Goal: Information Seeking & Learning: Learn about a topic

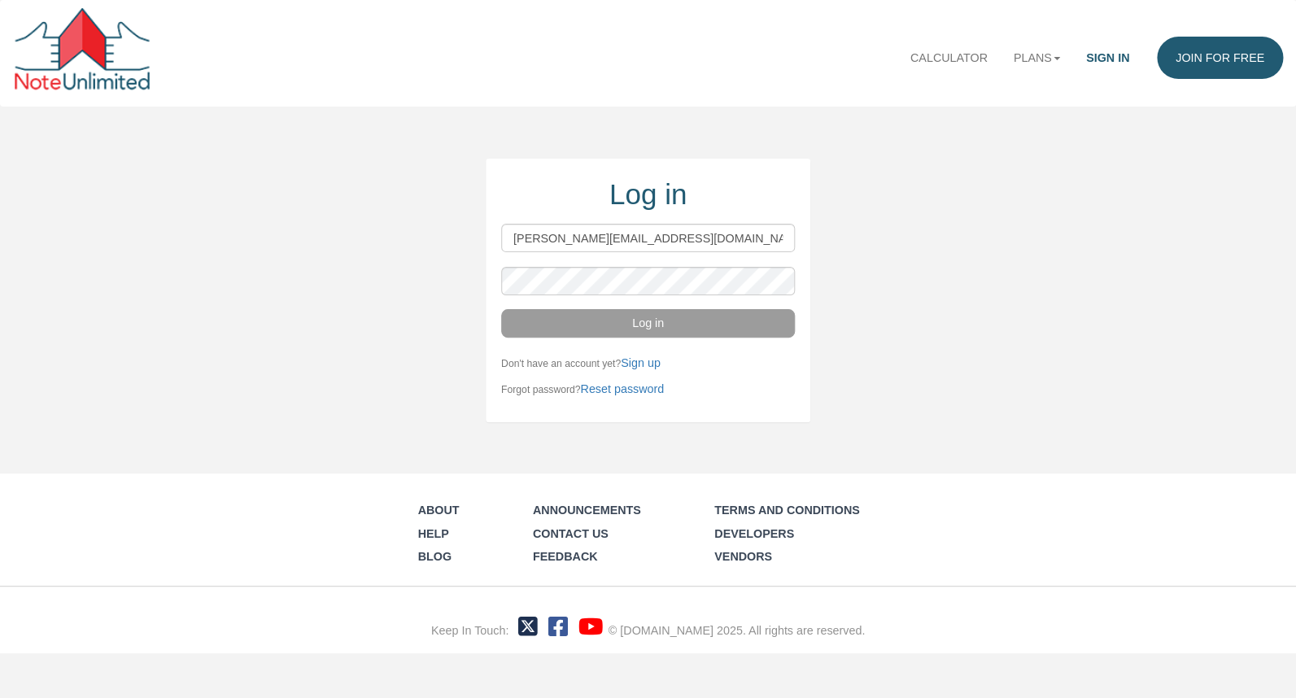
type input "wayne@noteschool.com"
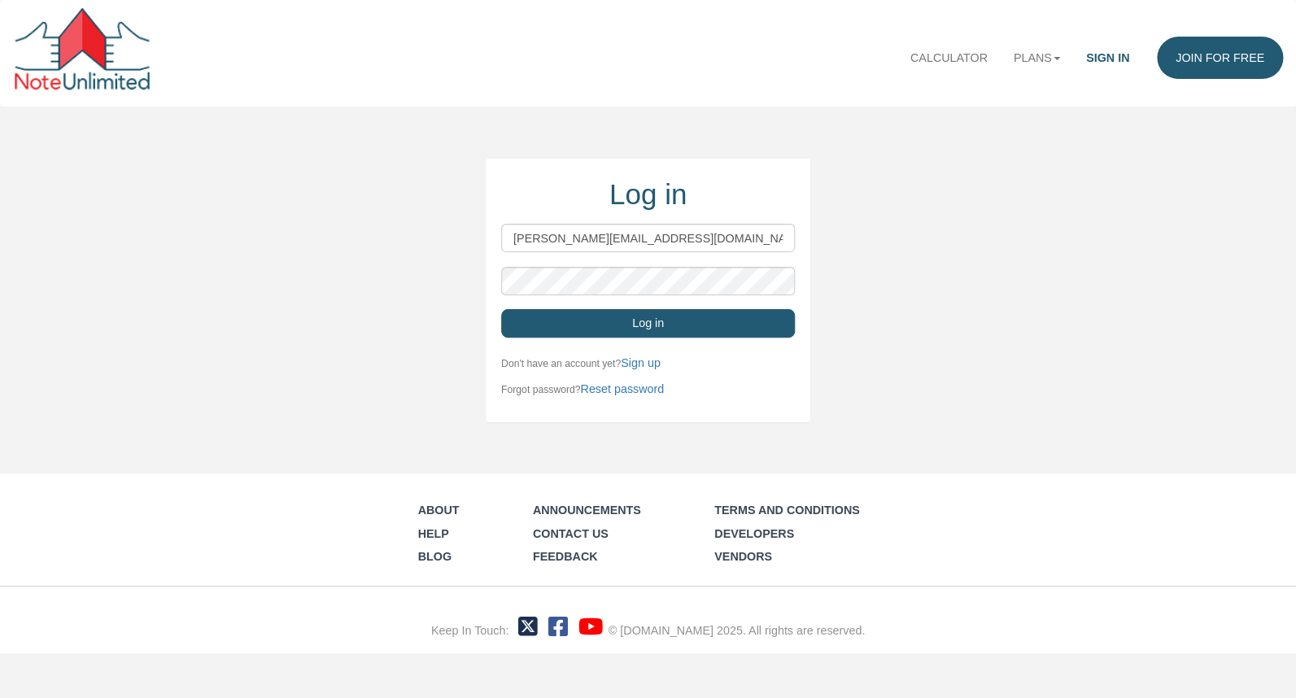
click at [731, 323] on button "Log in" at bounding box center [648, 323] width 294 height 28
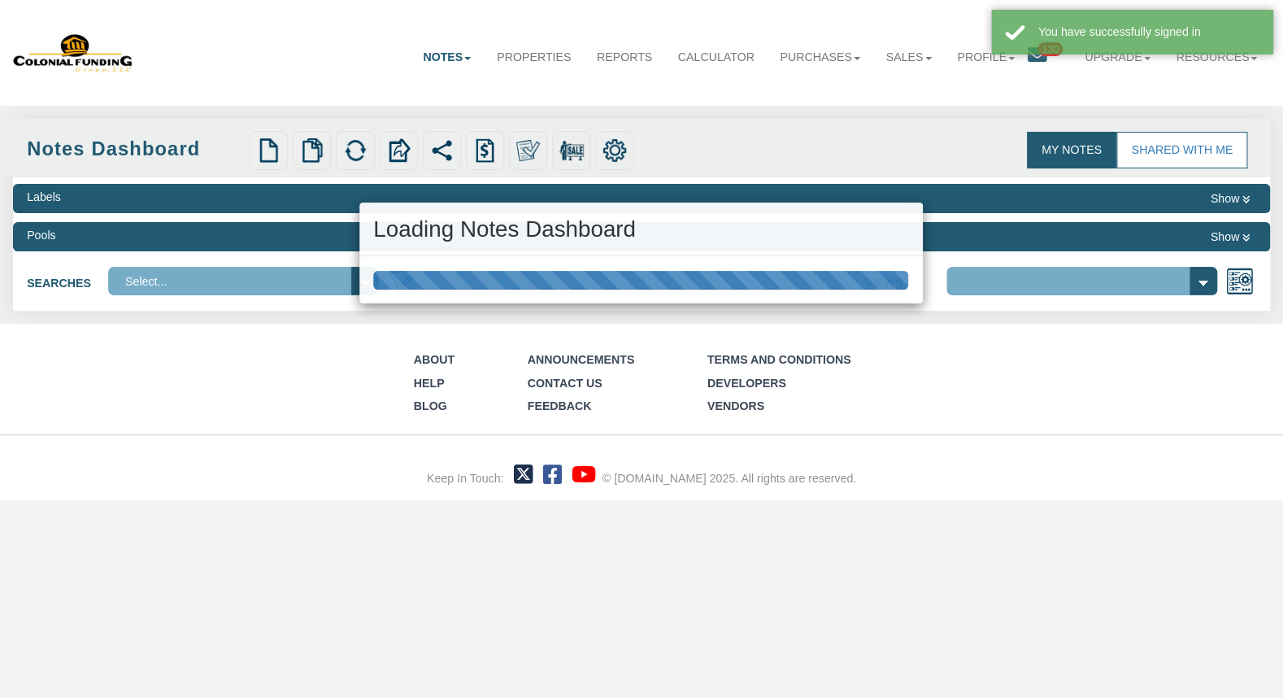
select select "316"
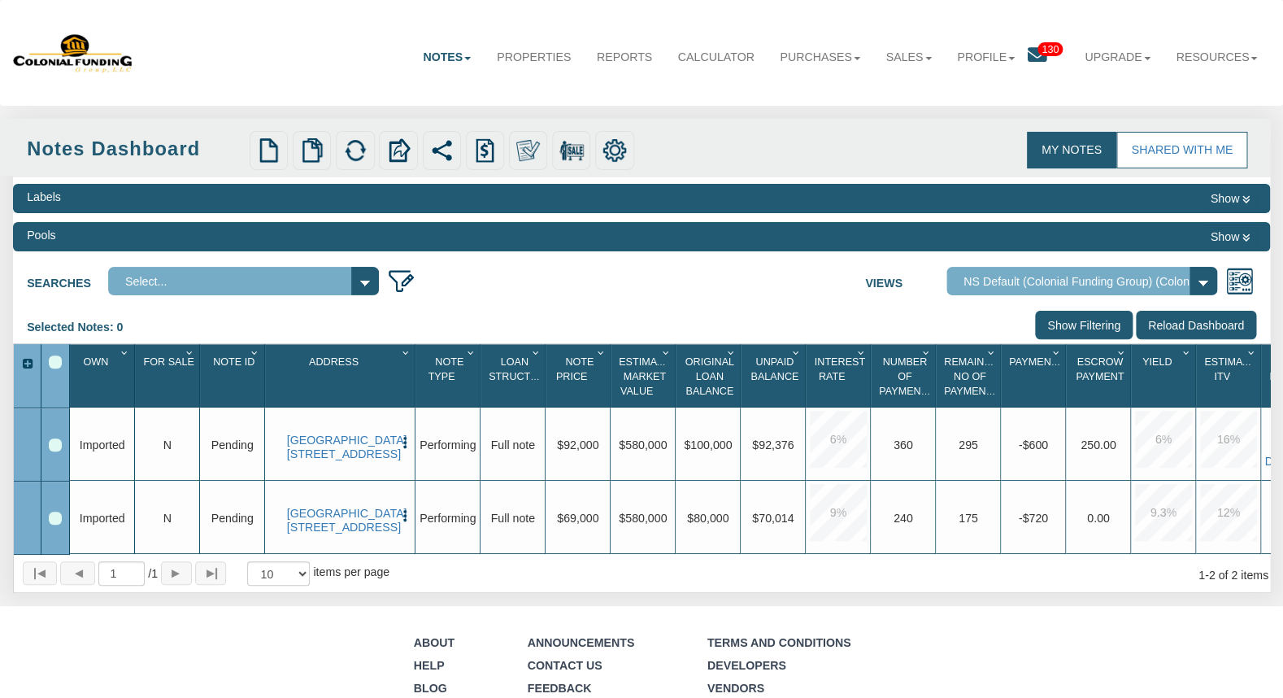
click at [1032, 61] on icon at bounding box center [1038, 56] width 20 height 20
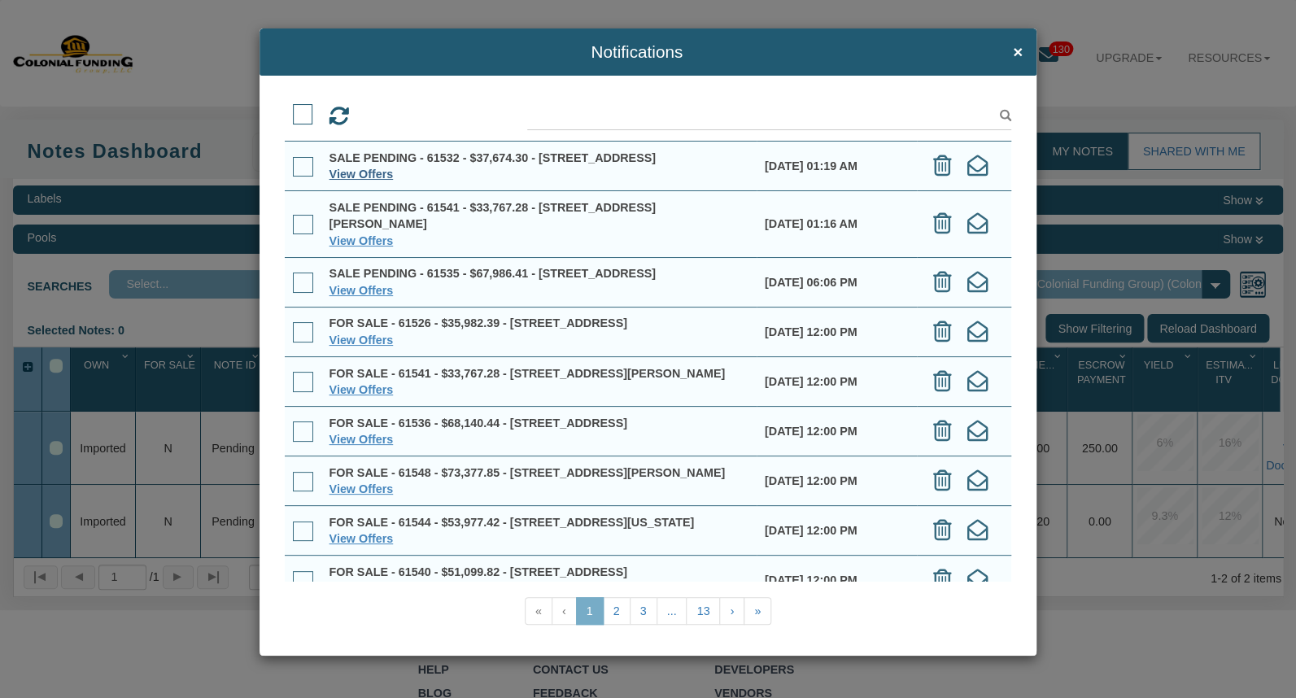
click at [379, 181] on link "View Offers" at bounding box center [361, 174] width 64 height 13
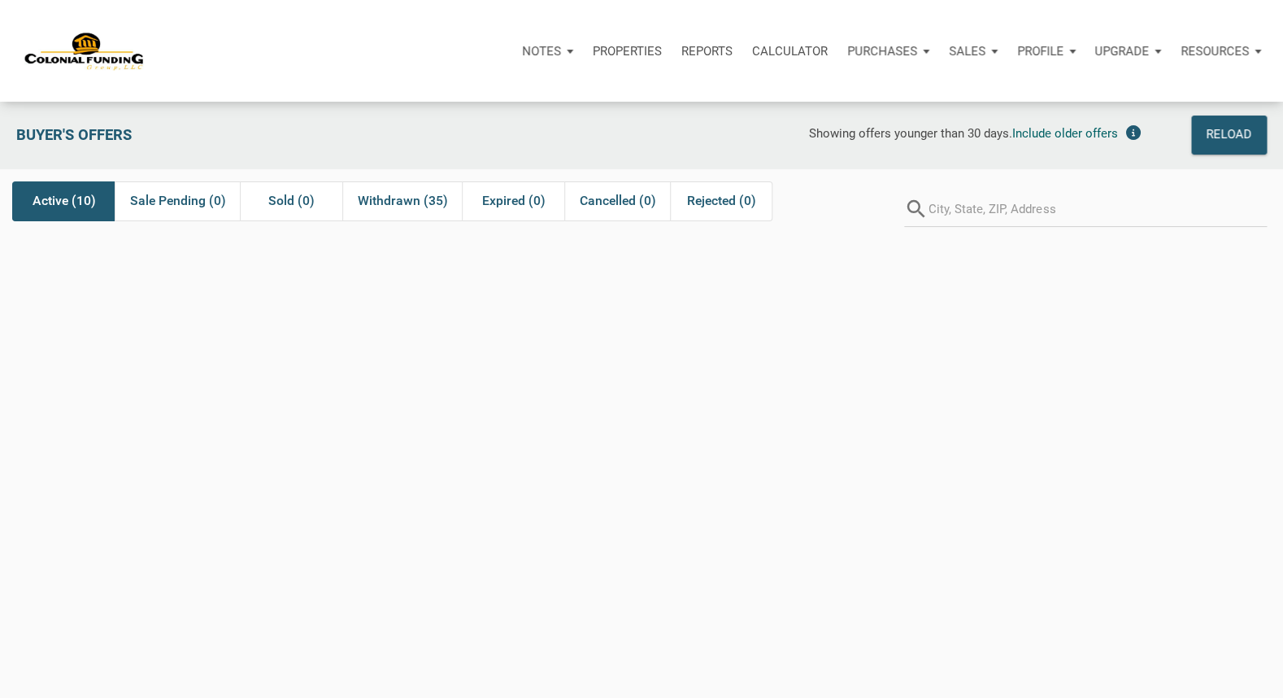
click at [51, 206] on span "Active (10)" at bounding box center [64, 201] width 63 height 20
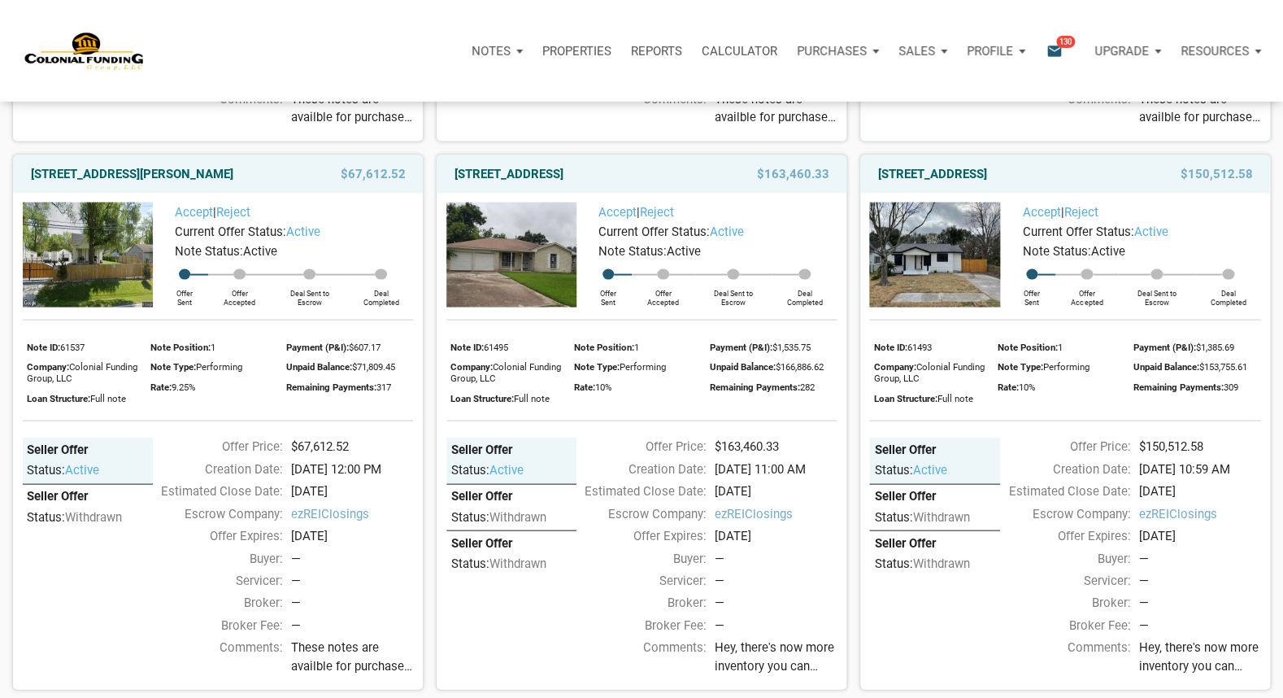
scroll to position [1236, 0]
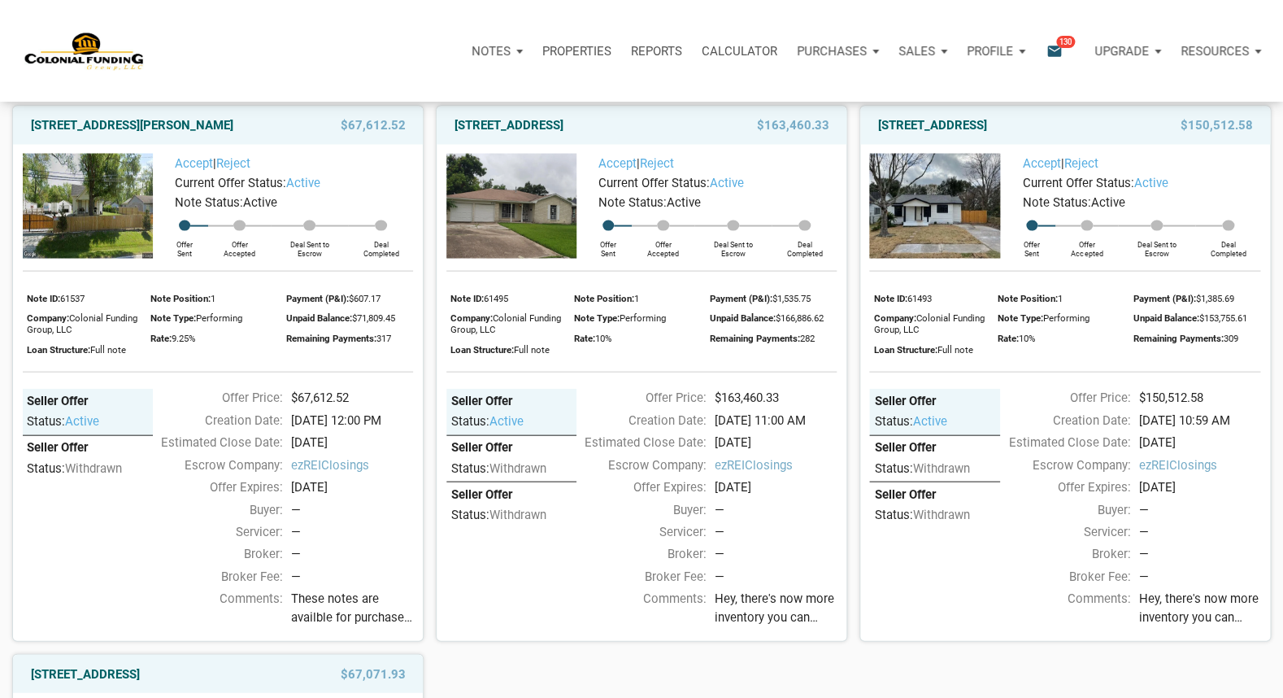
click at [940, 230] on img at bounding box center [934, 205] width 130 height 105
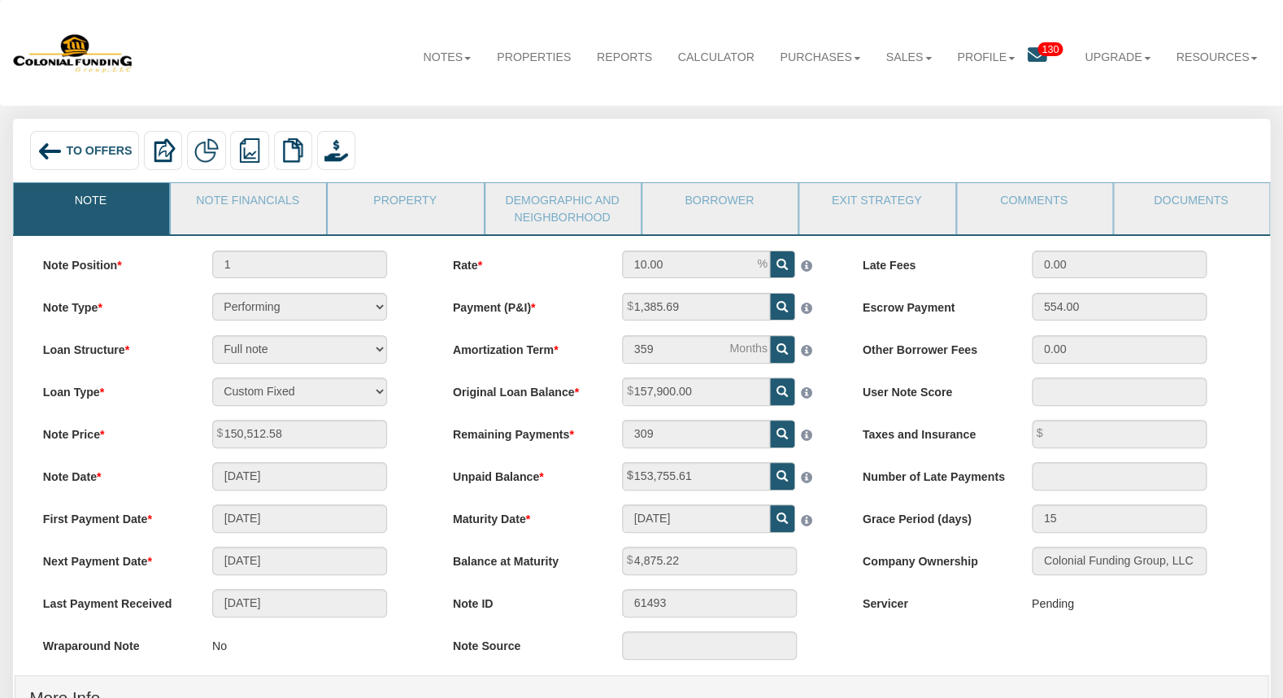
scroll to position [143, 0]
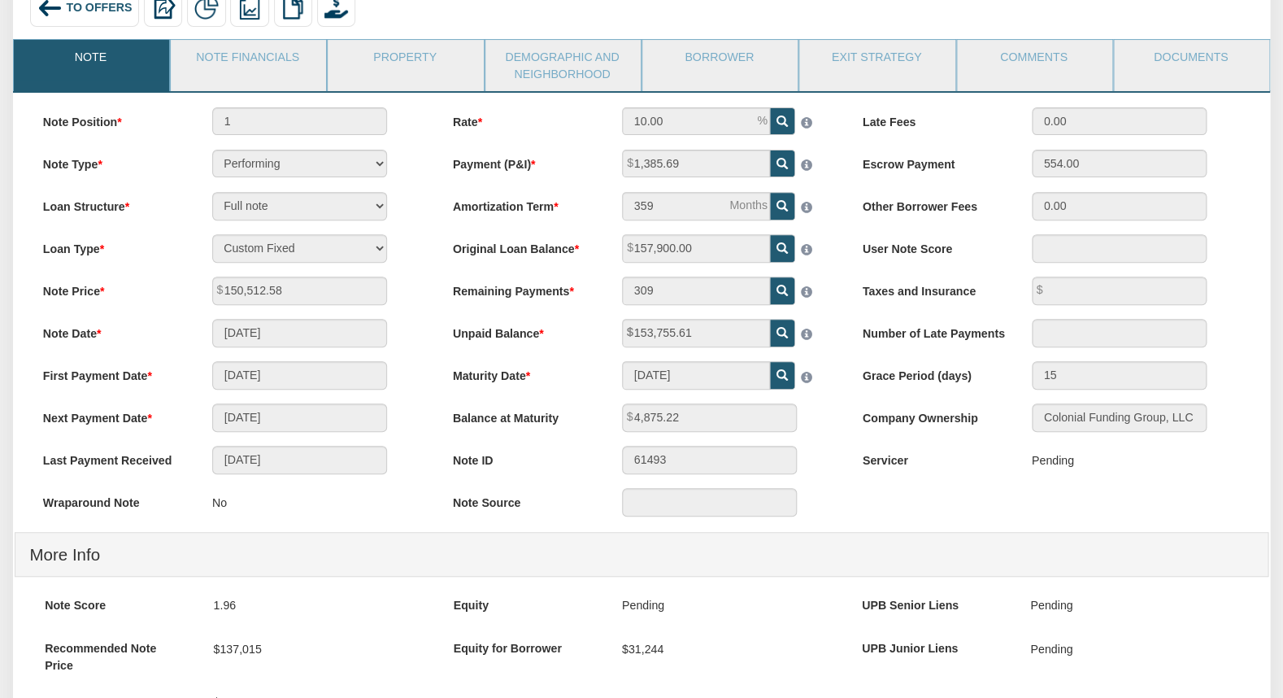
click at [89, 11] on span "To Offers" at bounding box center [99, 7] width 66 height 13
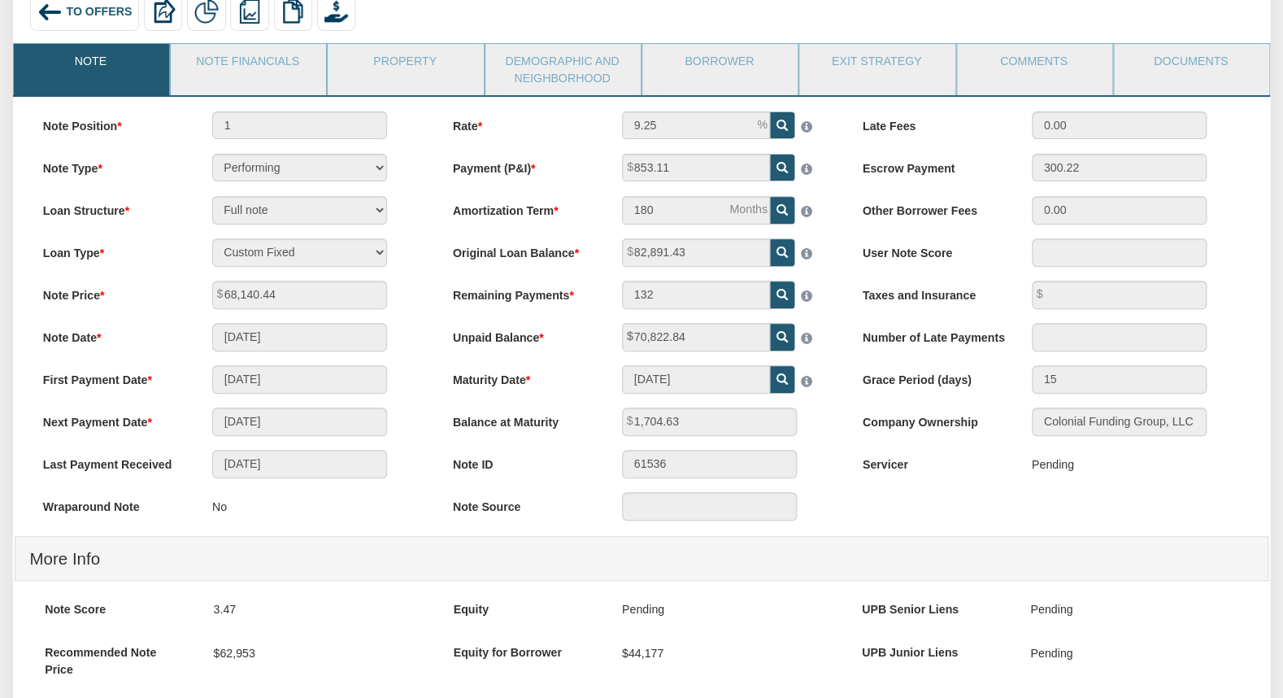
scroll to position [39, 0]
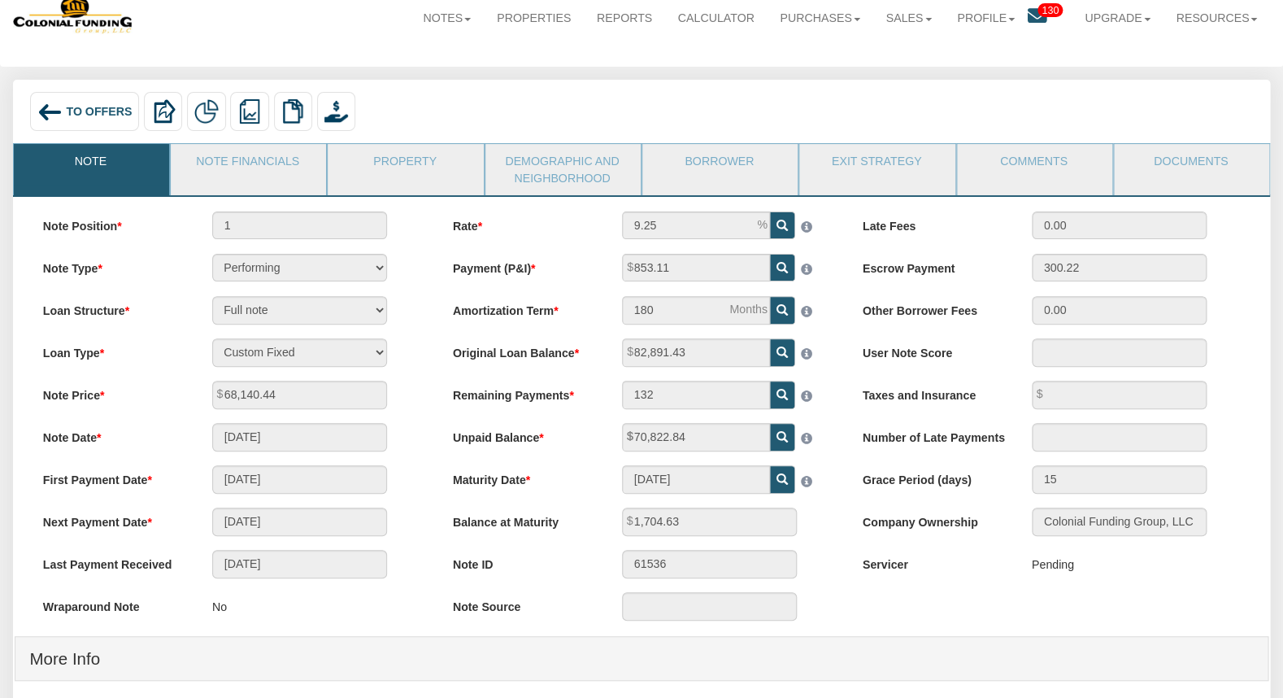
click at [78, 107] on span "To Offers" at bounding box center [99, 111] width 66 height 13
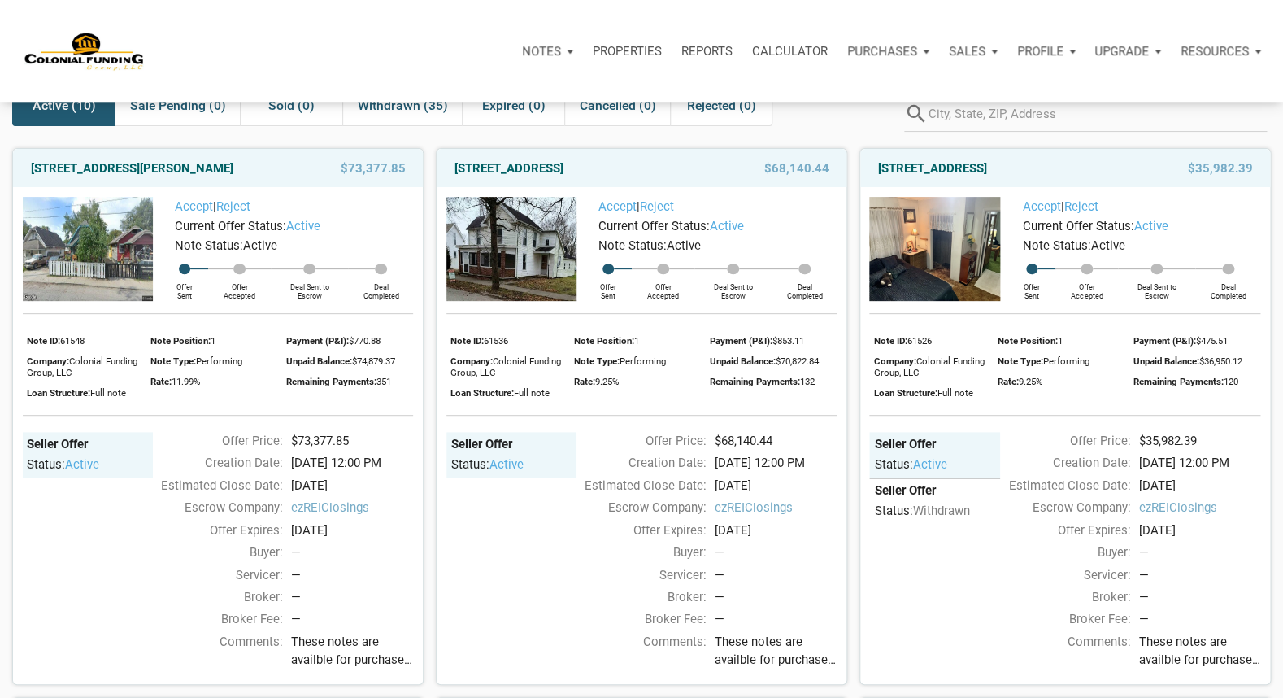
scroll to position [117, 0]
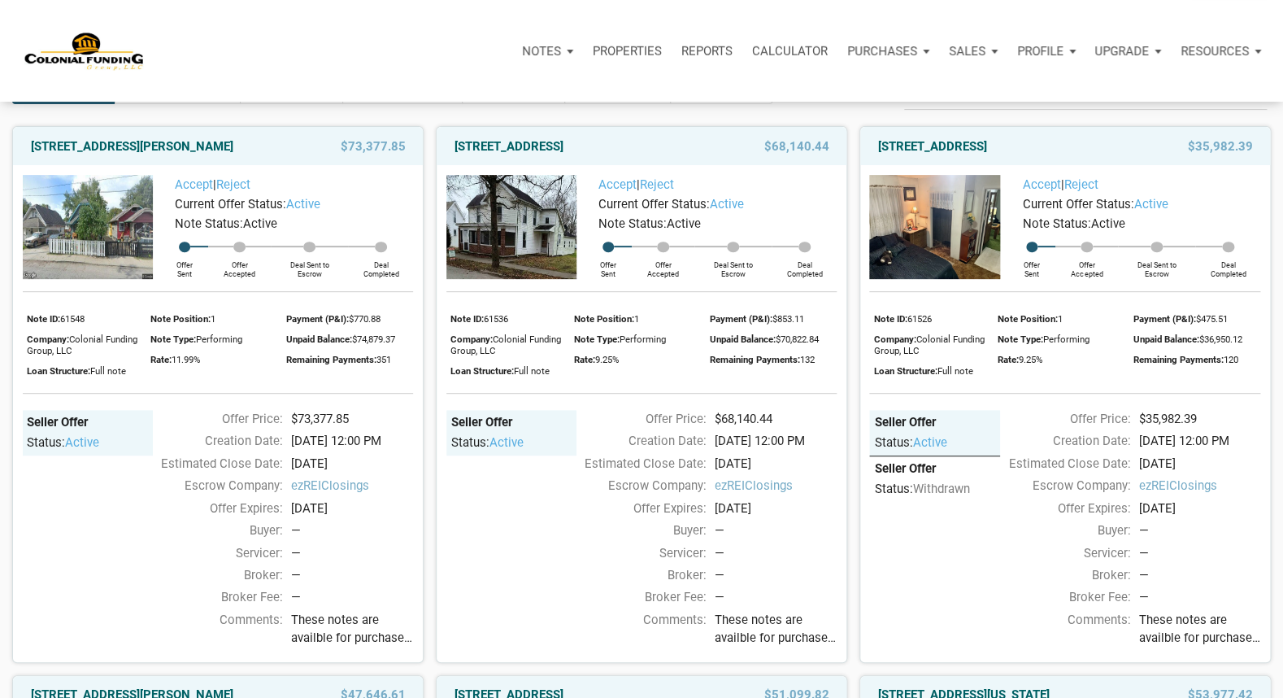
click at [112, 216] on img at bounding box center [88, 227] width 130 height 105
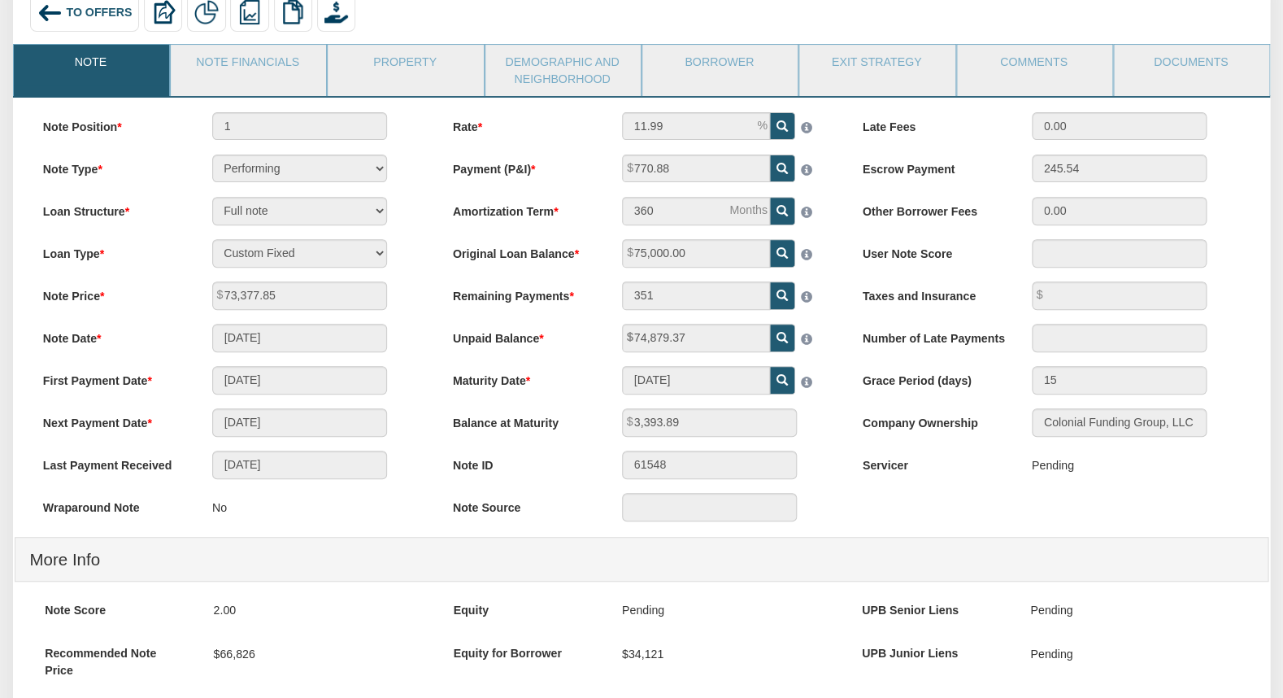
scroll to position [99, 0]
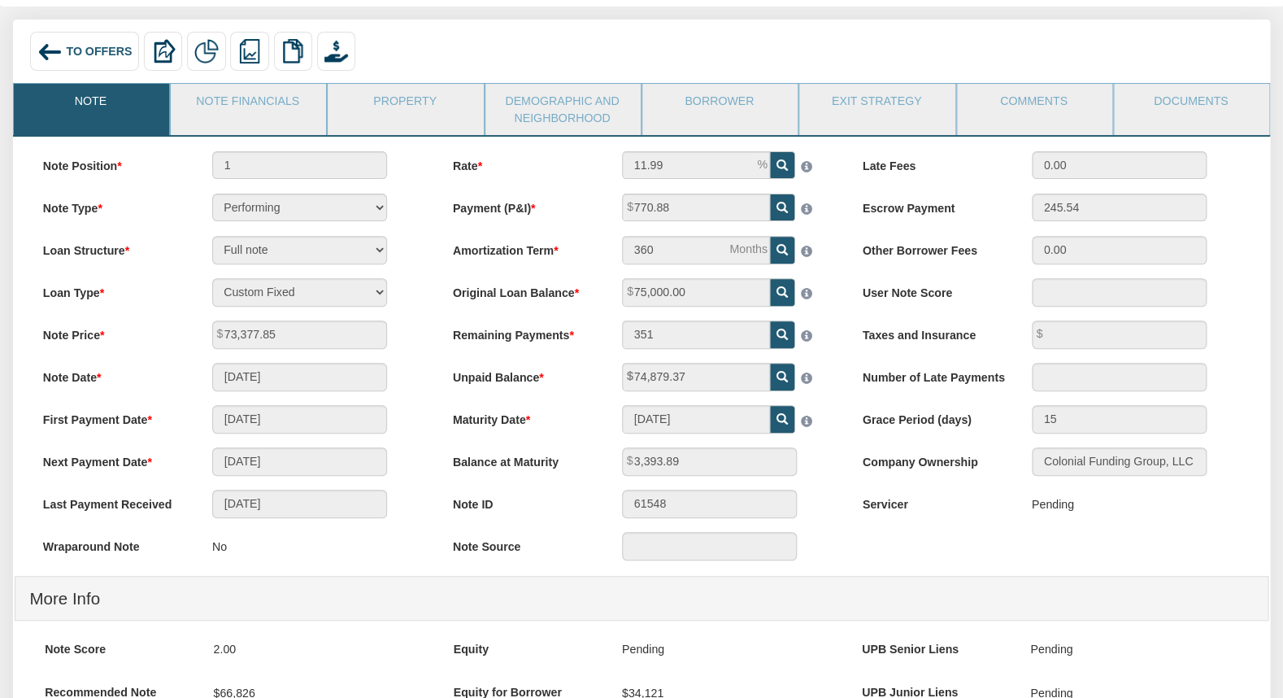
click at [94, 46] on span "To Offers" at bounding box center [99, 51] width 66 height 13
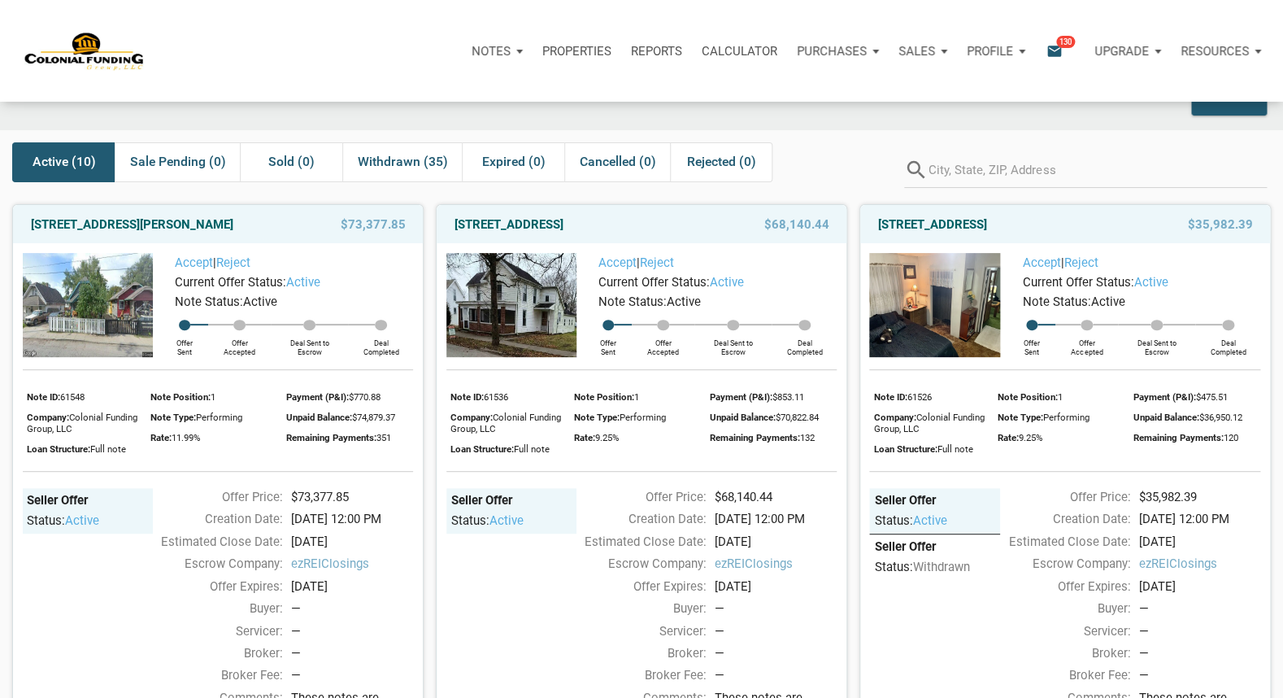
scroll to position [117, 0]
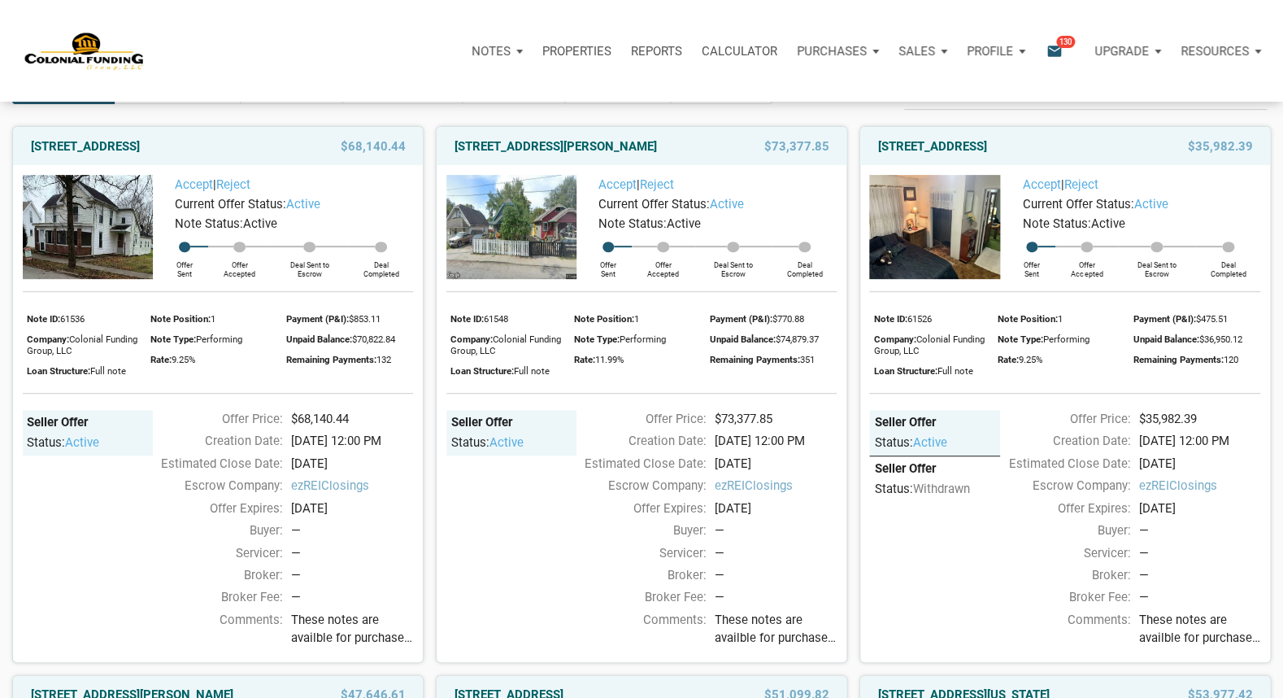
click at [937, 235] on img at bounding box center [934, 227] width 130 height 105
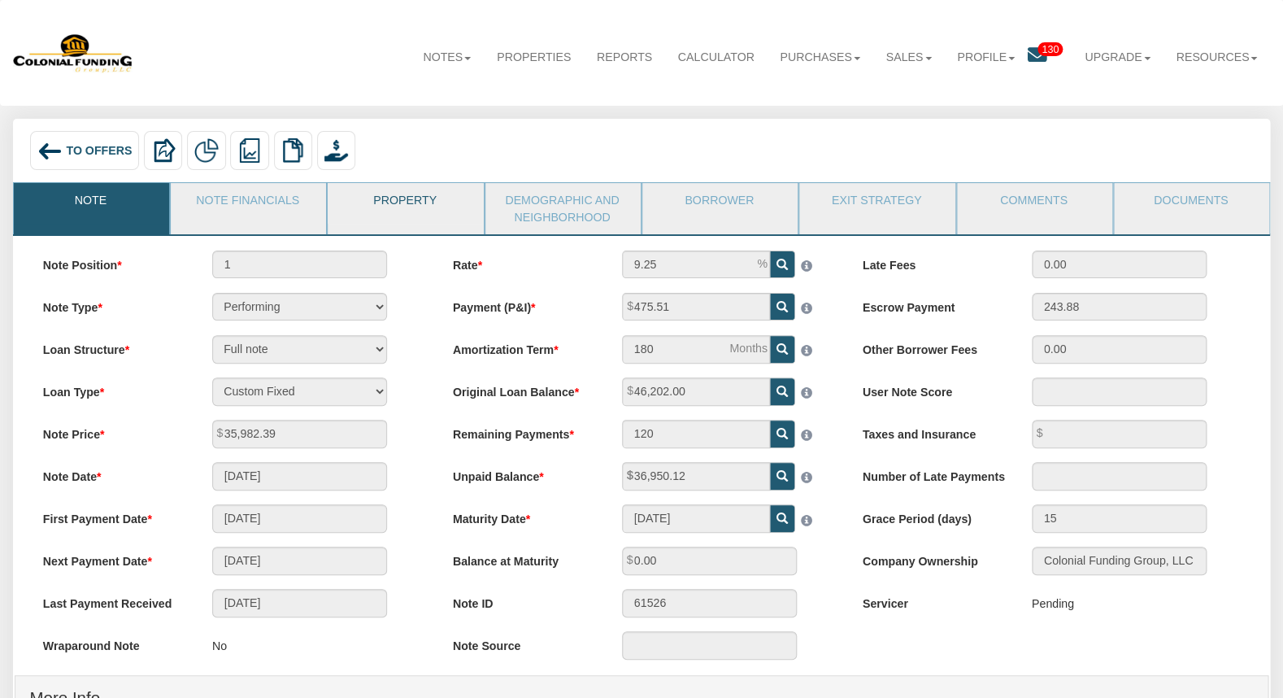
click at [385, 207] on link "Property" at bounding box center [405, 203] width 154 height 41
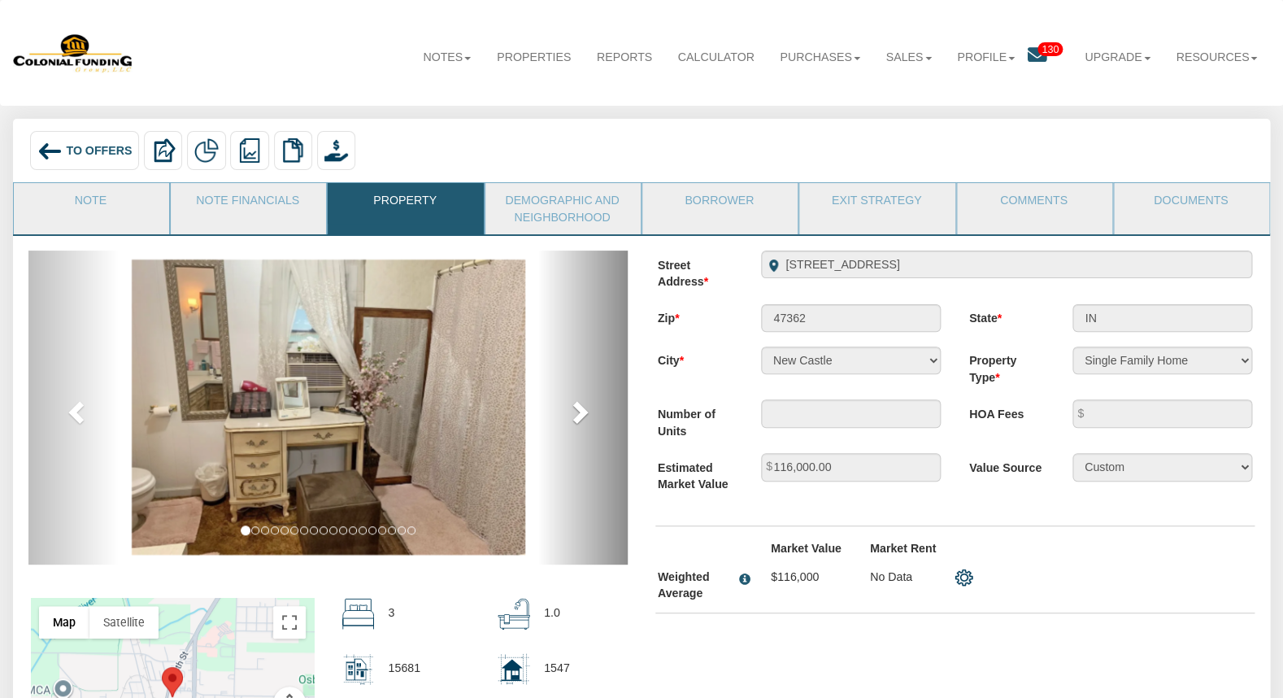
click at [582, 419] on span at bounding box center [578, 411] width 24 height 24
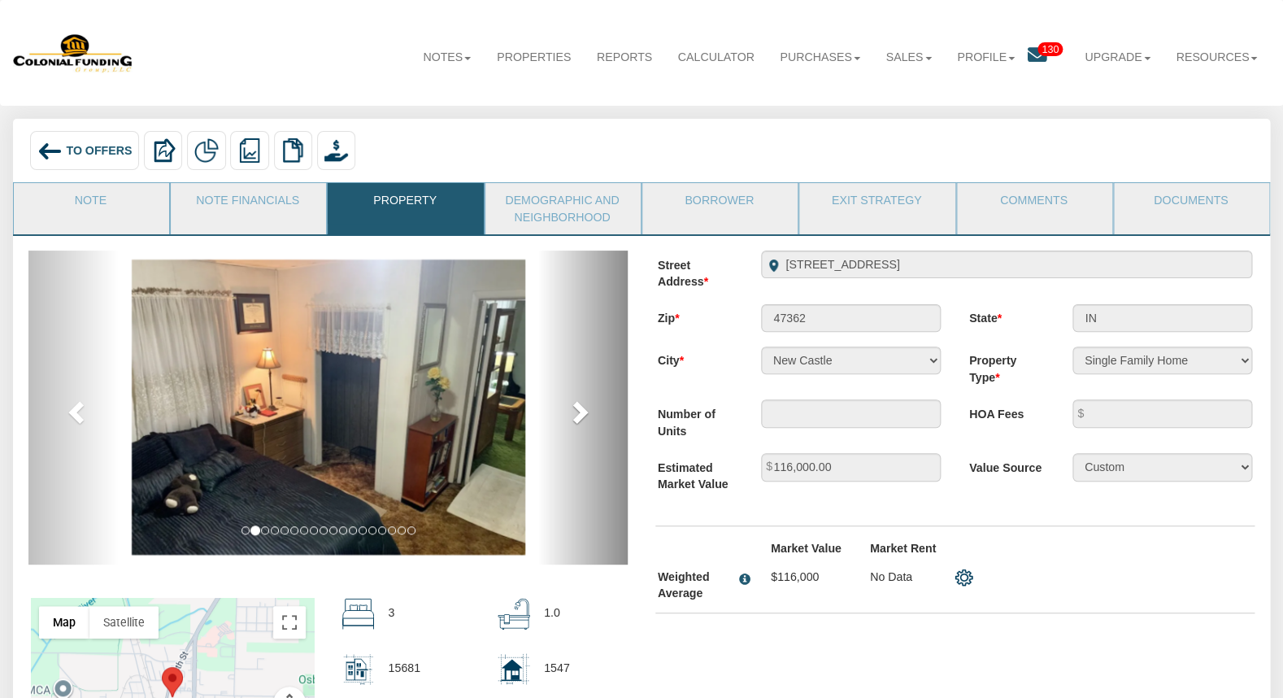
click at [582, 419] on span at bounding box center [578, 411] width 24 height 24
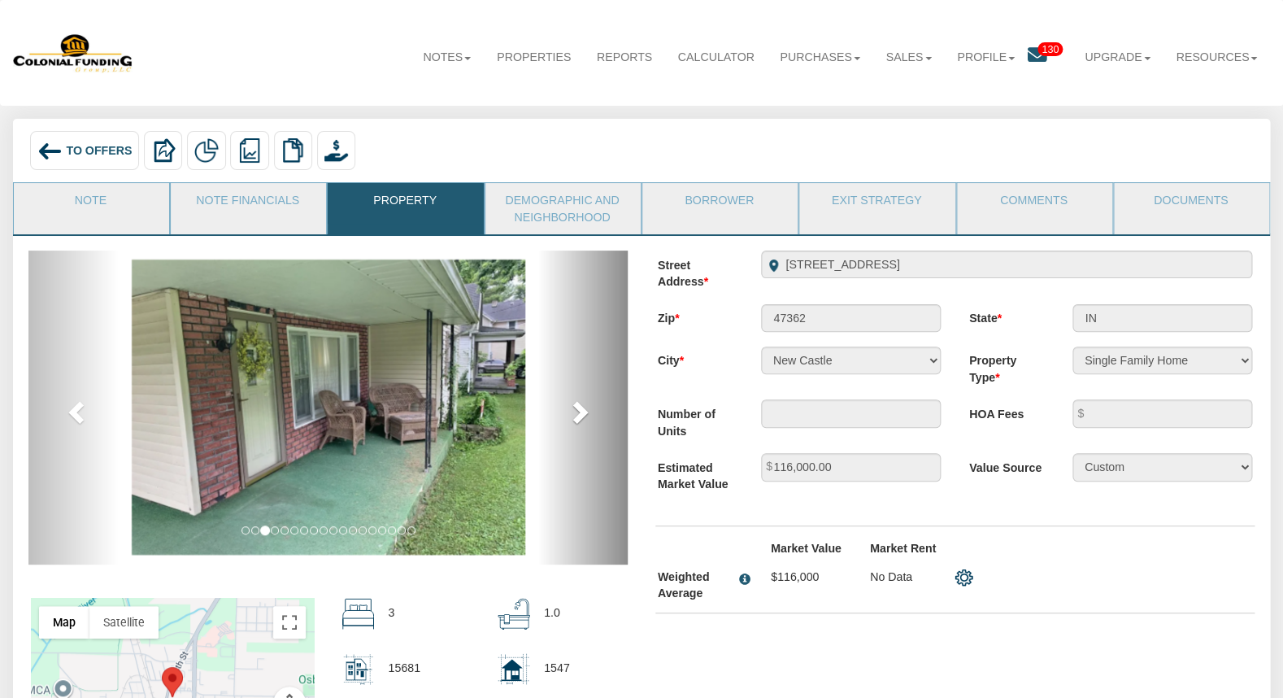
click at [582, 419] on span at bounding box center [578, 411] width 24 height 24
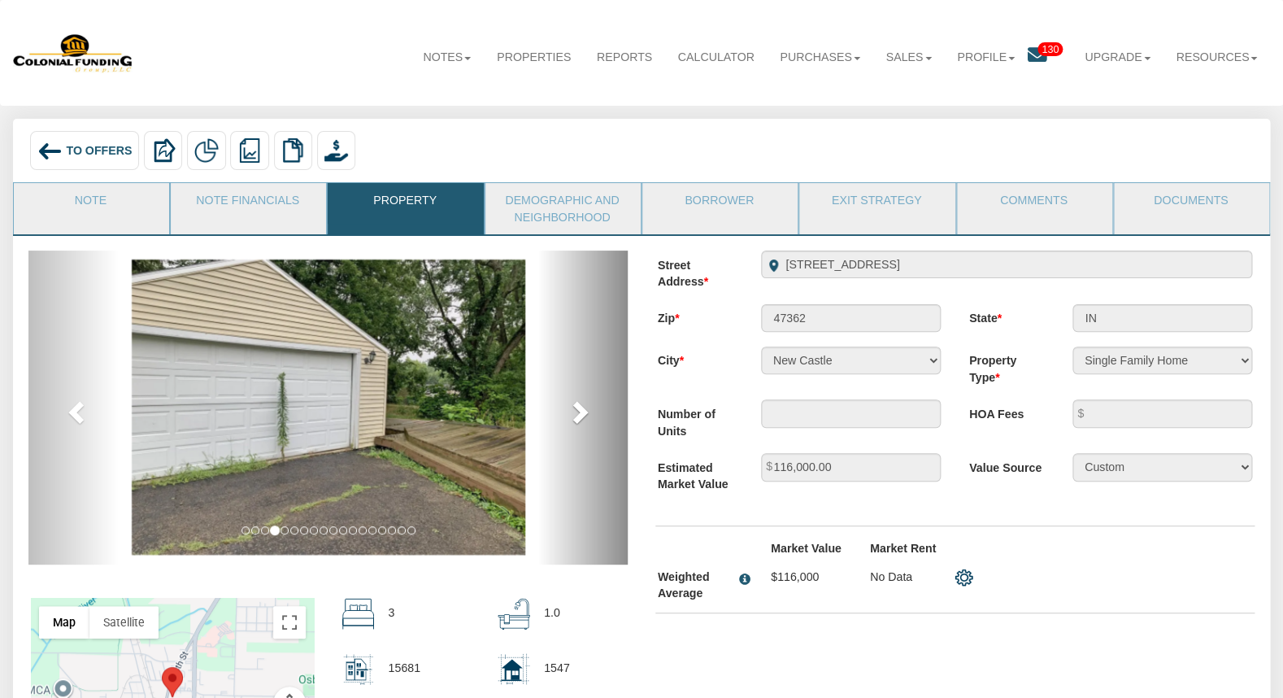
click at [582, 419] on span at bounding box center [578, 411] width 24 height 24
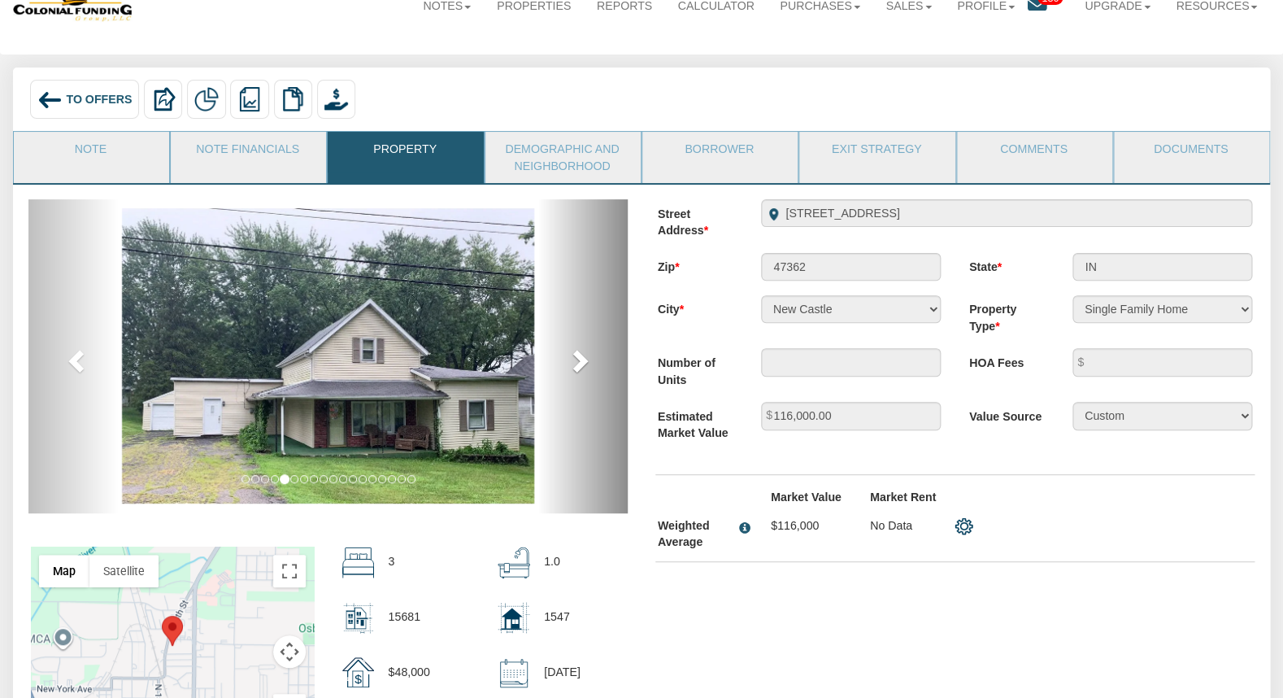
scroll to position [52, 0]
click at [586, 364] on span at bounding box center [578, 359] width 24 height 24
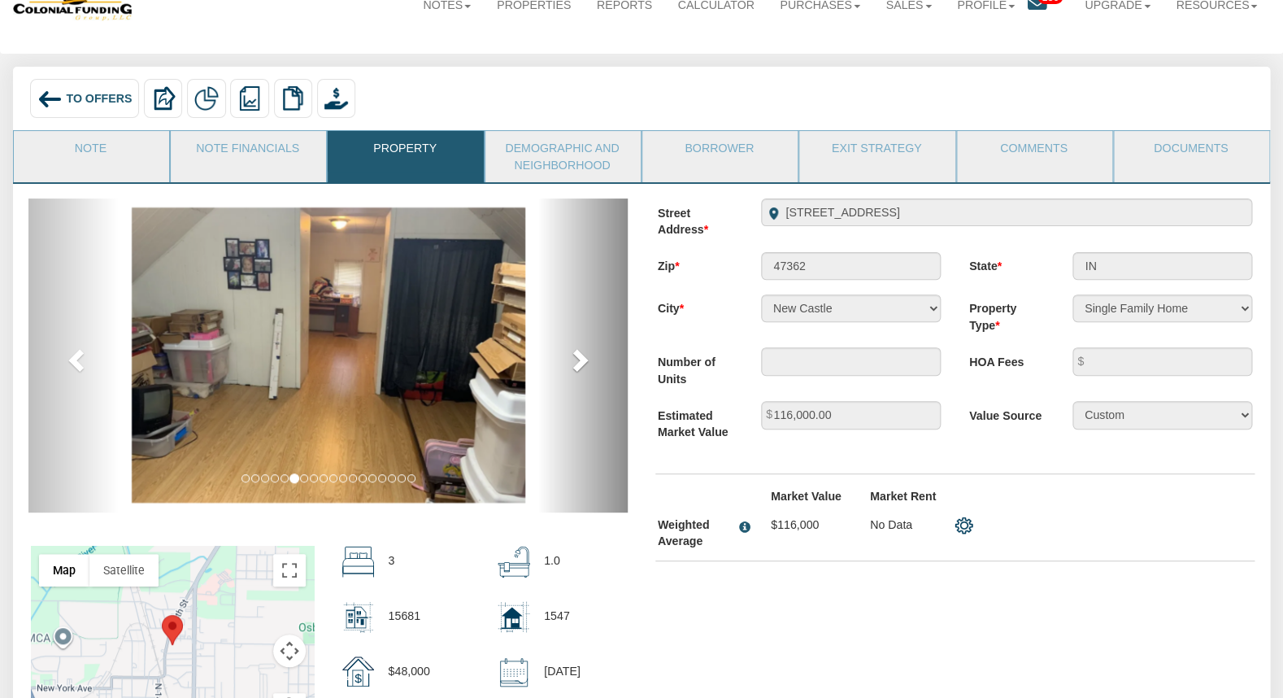
click at [586, 364] on span at bounding box center [578, 359] width 24 height 24
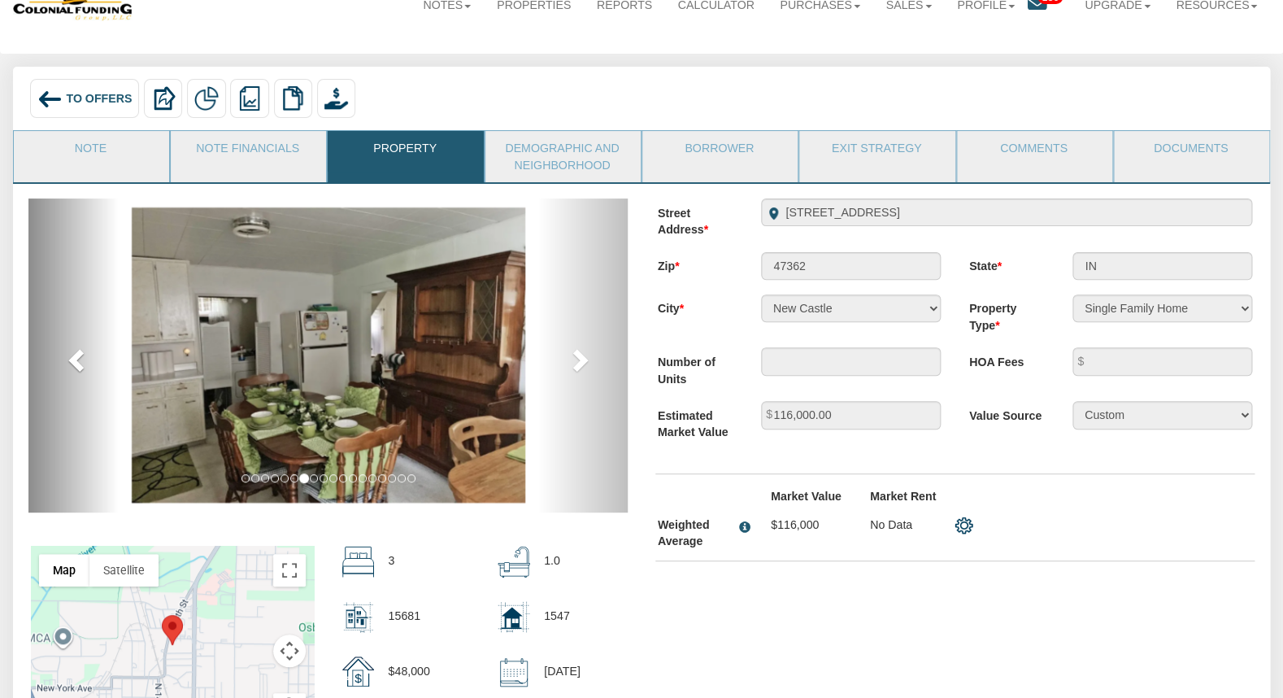
click at [74, 364] on span at bounding box center [78, 359] width 24 height 24
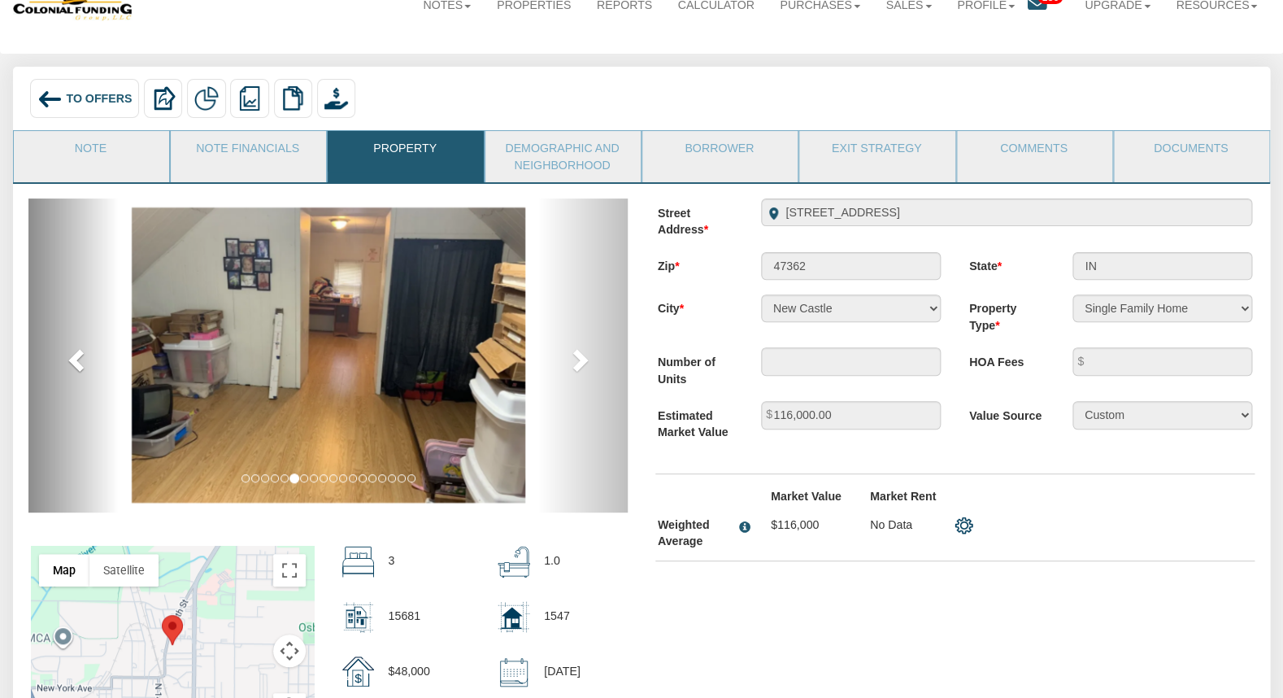
click at [74, 364] on span at bounding box center [78, 359] width 24 height 24
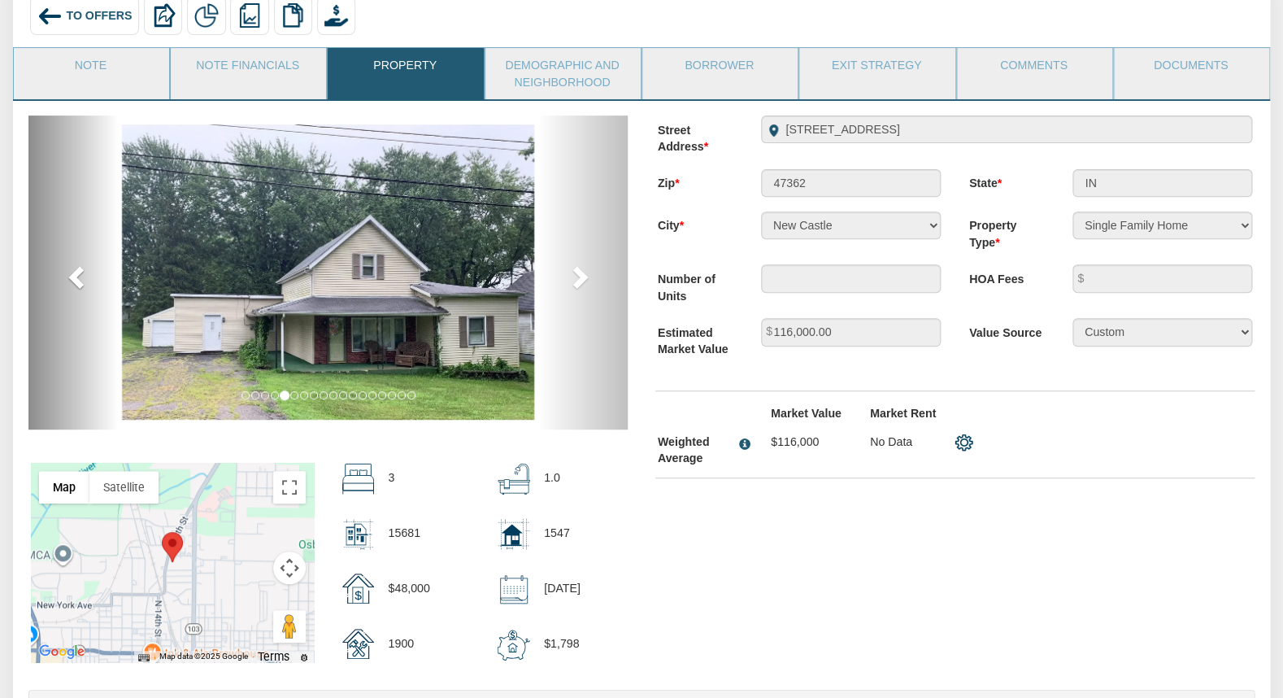
scroll to position [120, 0]
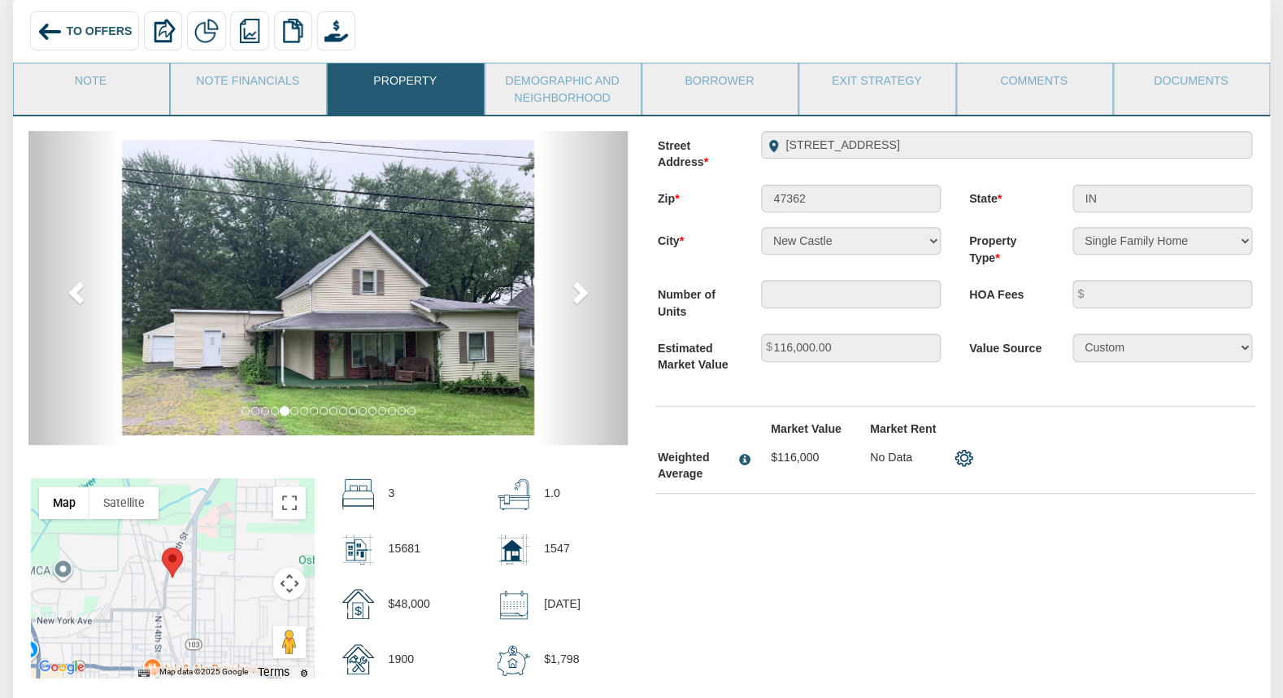
click at [93, 28] on span "To Offers" at bounding box center [99, 30] width 66 height 13
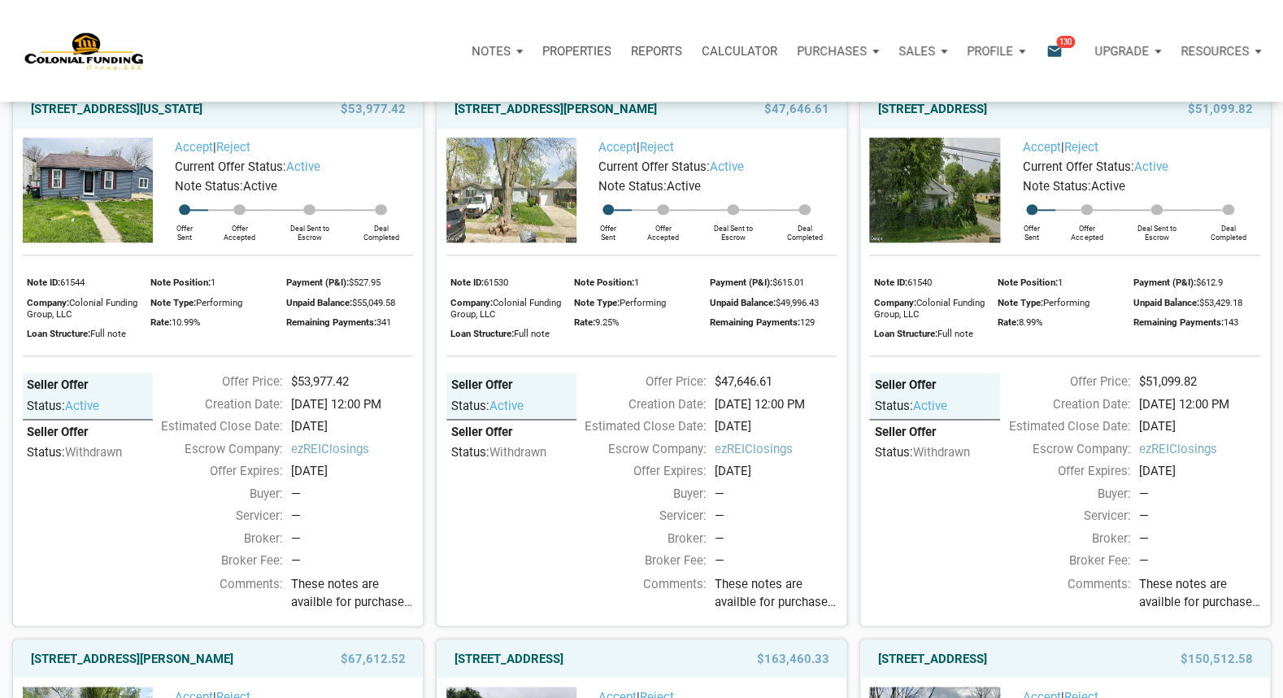
scroll to position [677, 0]
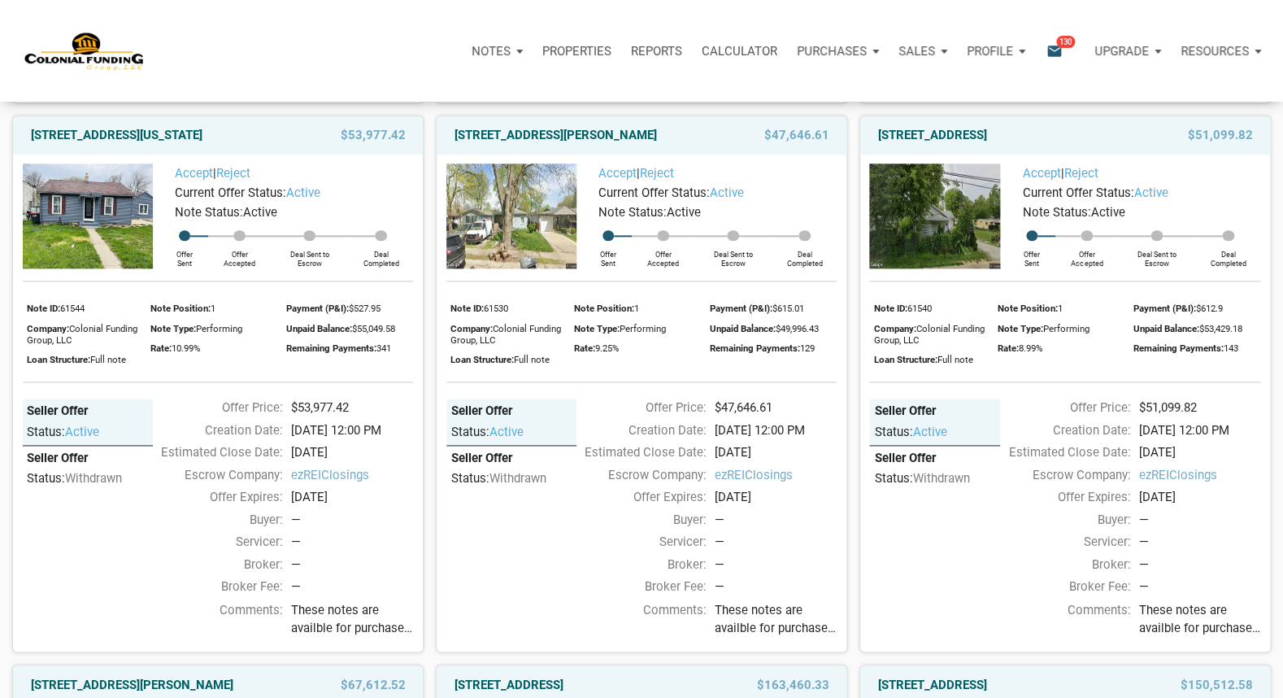
click at [389, 333] on span "$55,049.58" at bounding box center [372, 328] width 43 height 11
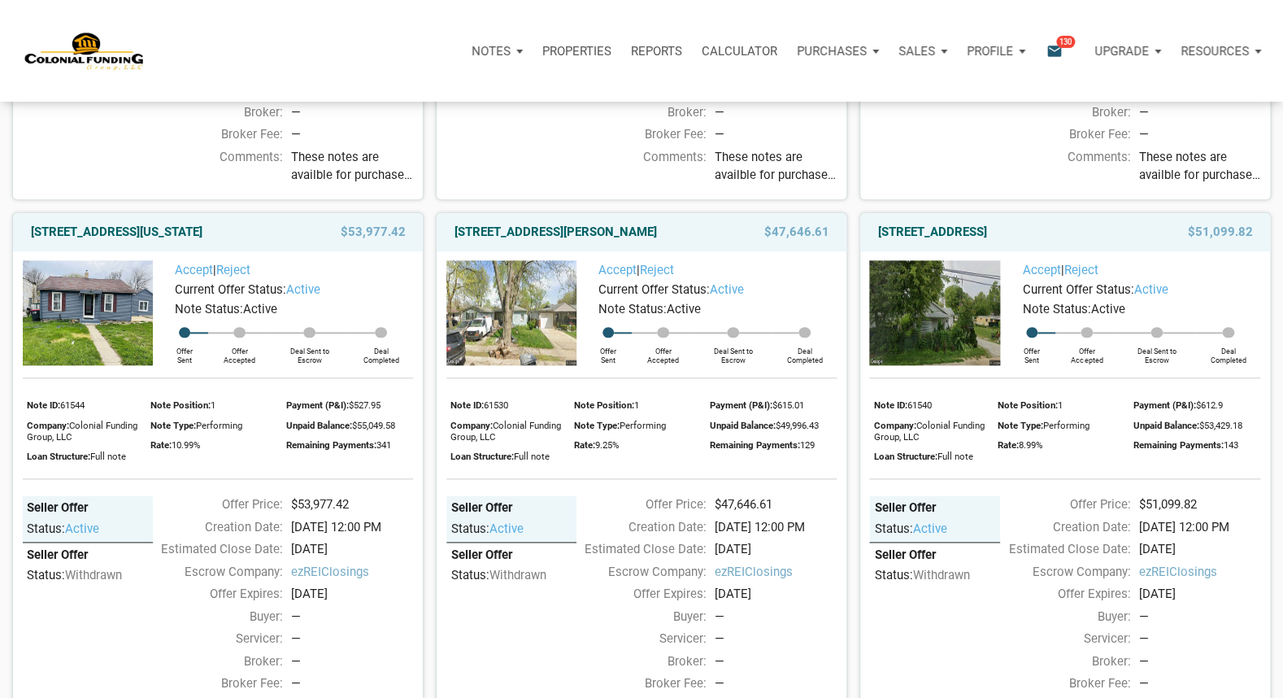
scroll to position [573, 0]
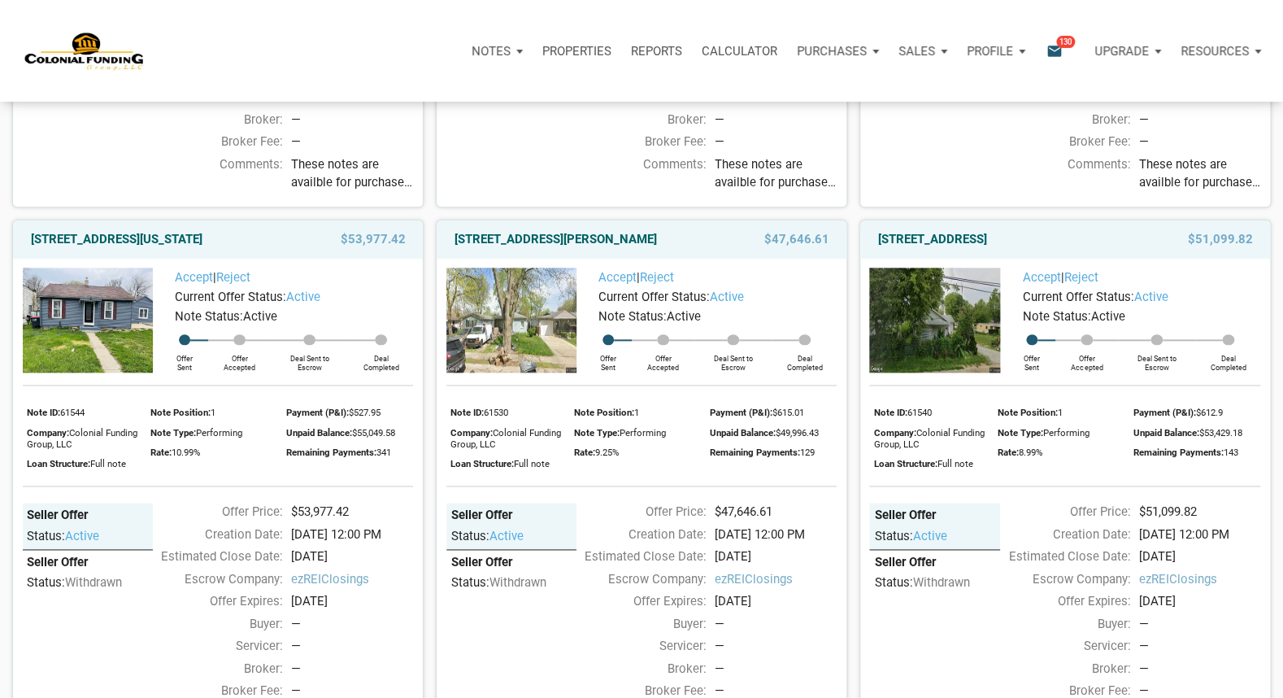
click at [99, 344] on img at bounding box center [88, 320] width 130 height 105
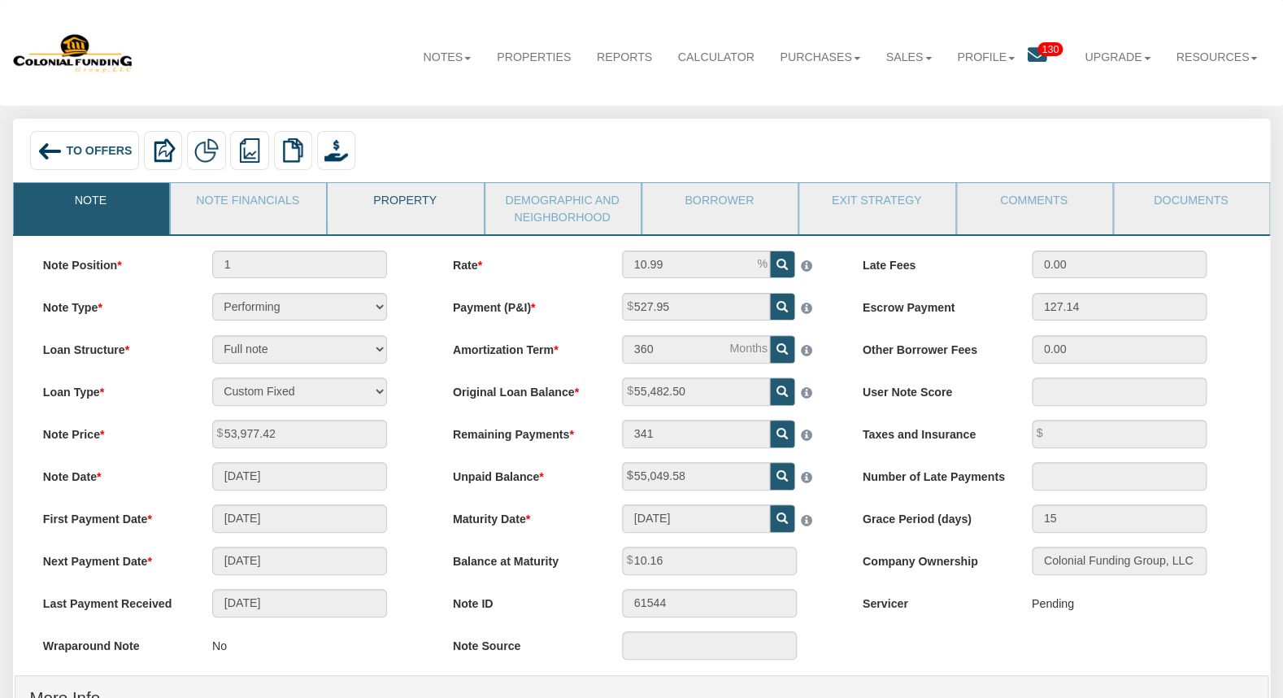
click at [406, 196] on link "Property" at bounding box center [405, 203] width 154 height 41
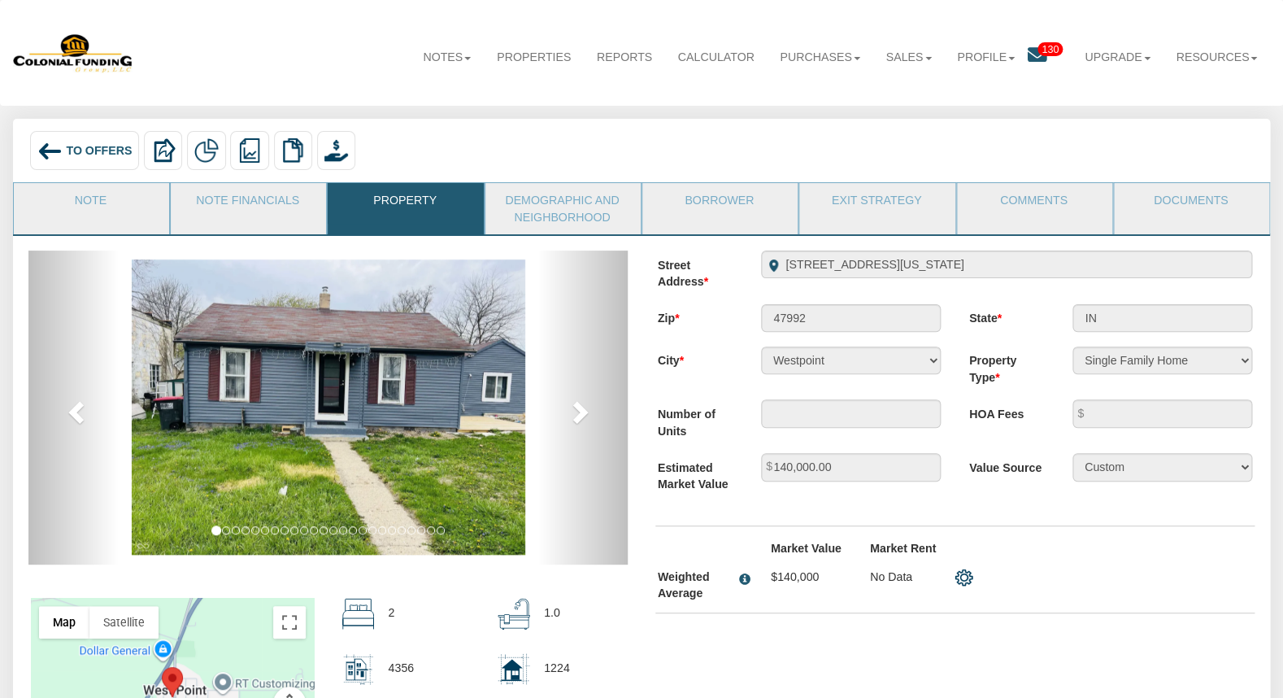
click at [83, 146] on span "To Offers" at bounding box center [99, 150] width 66 height 13
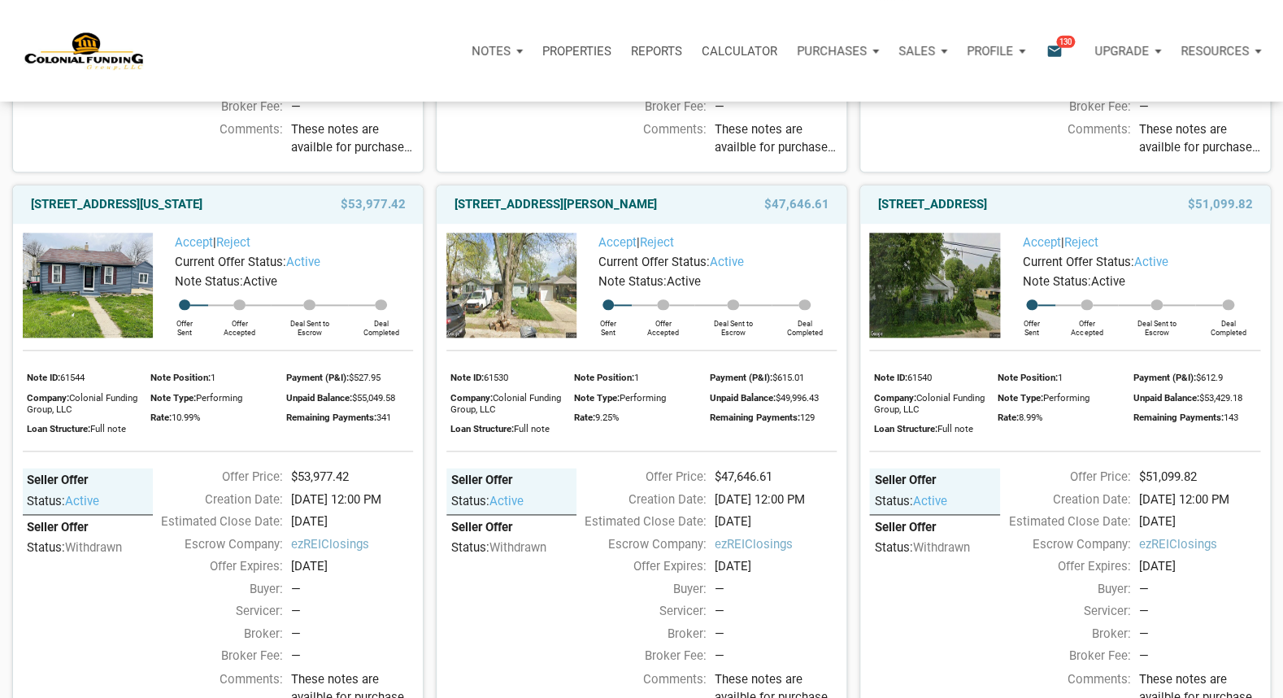
scroll to position [612, 0]
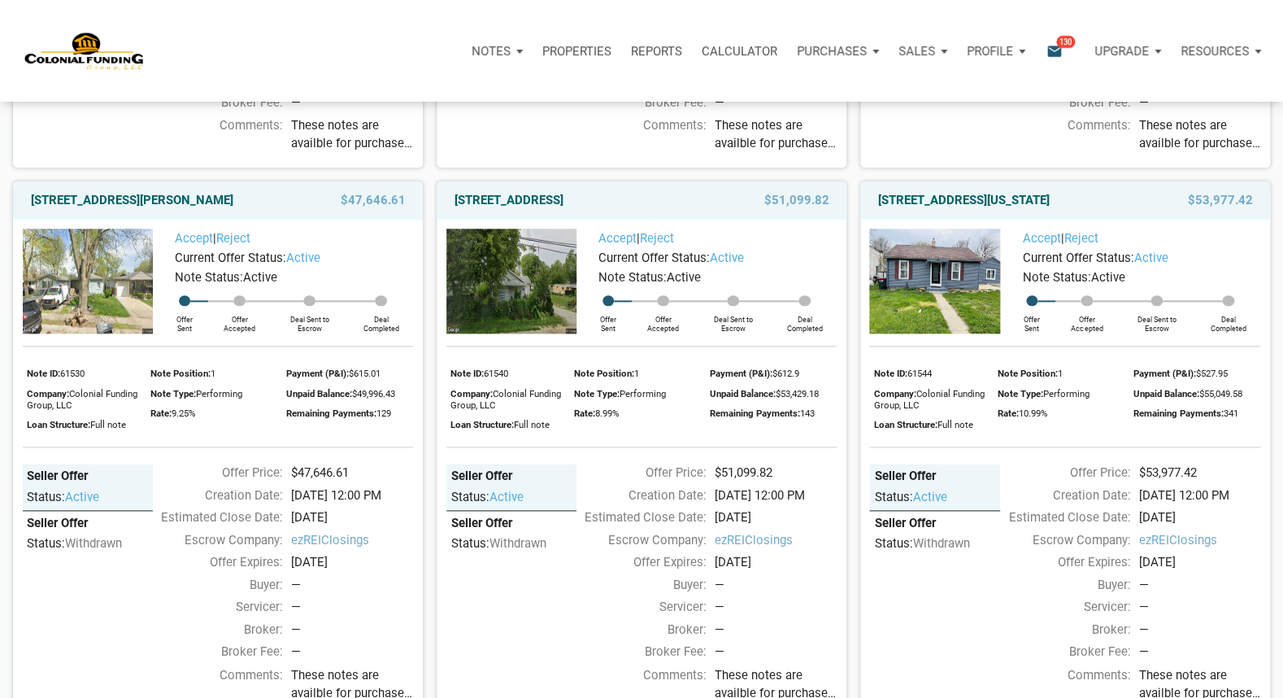
click at [88, 297] on img at bounding box center [88, 281] width 130 height 105
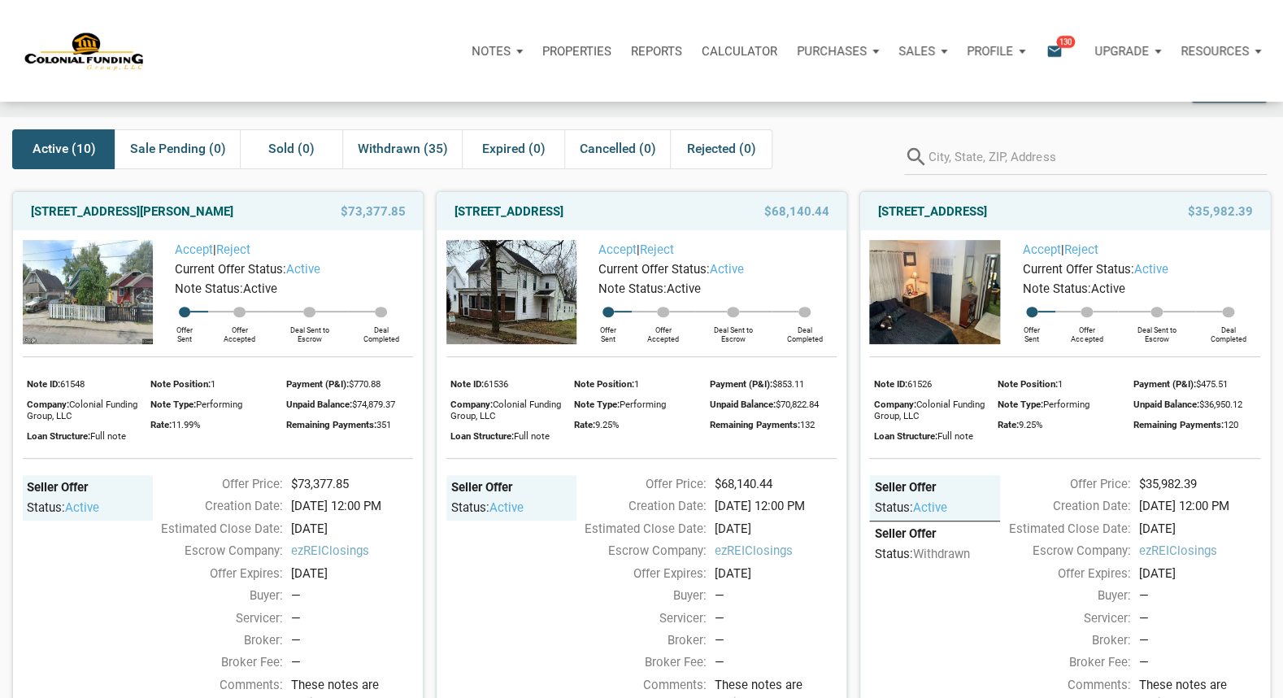
scroll to position [0, 0]
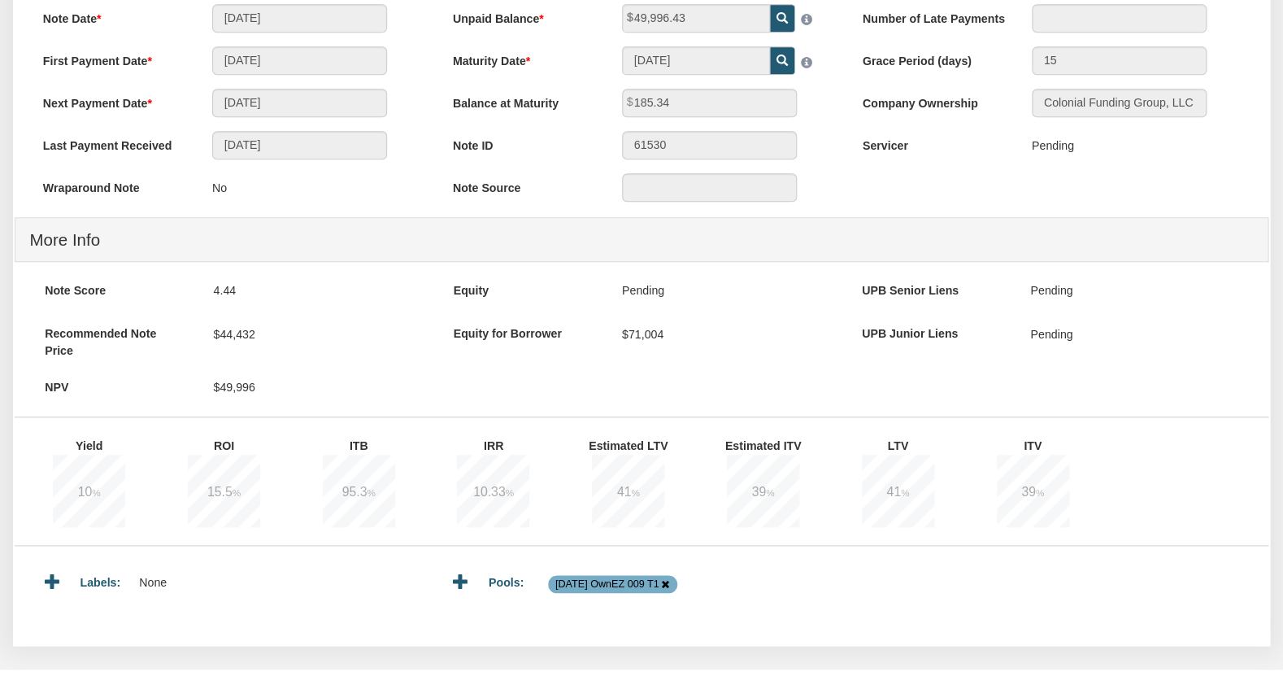
scroll to position [481, 0]
